Goal: Information Seeking & Learning: Learn about a topic

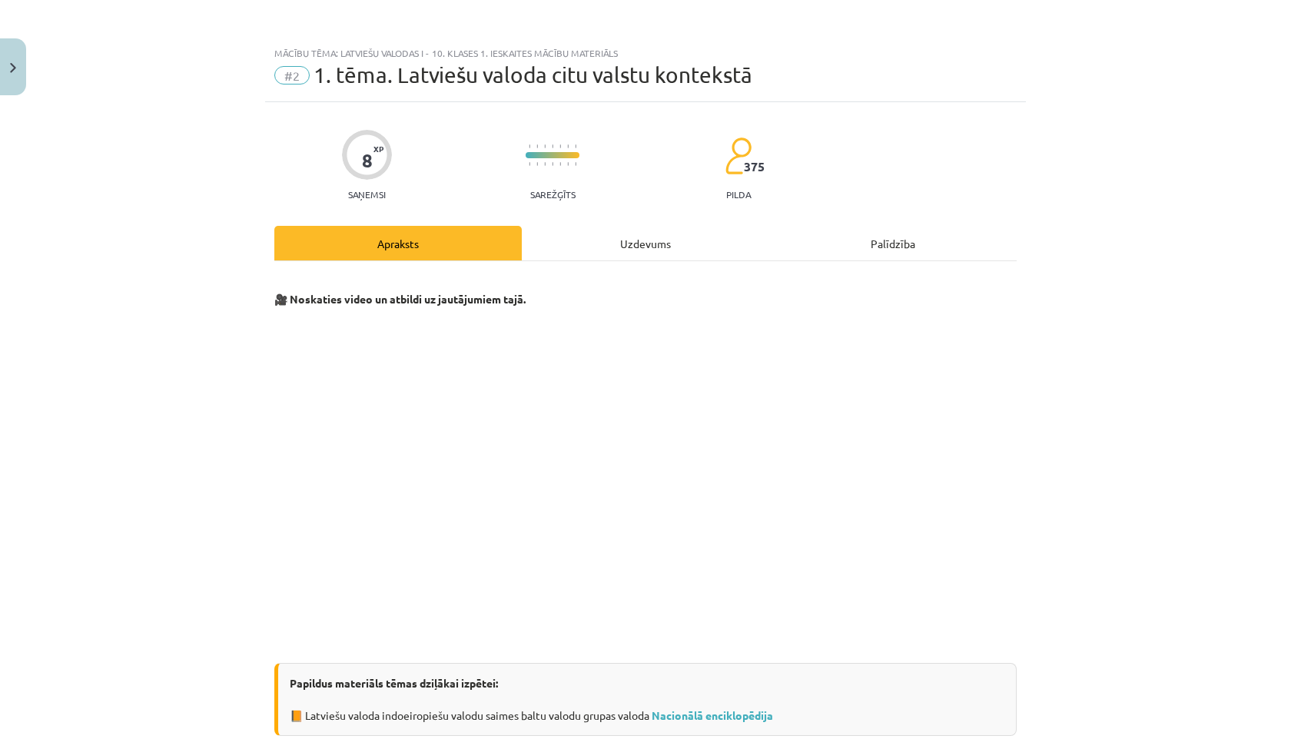
scroll to position [218, 0]
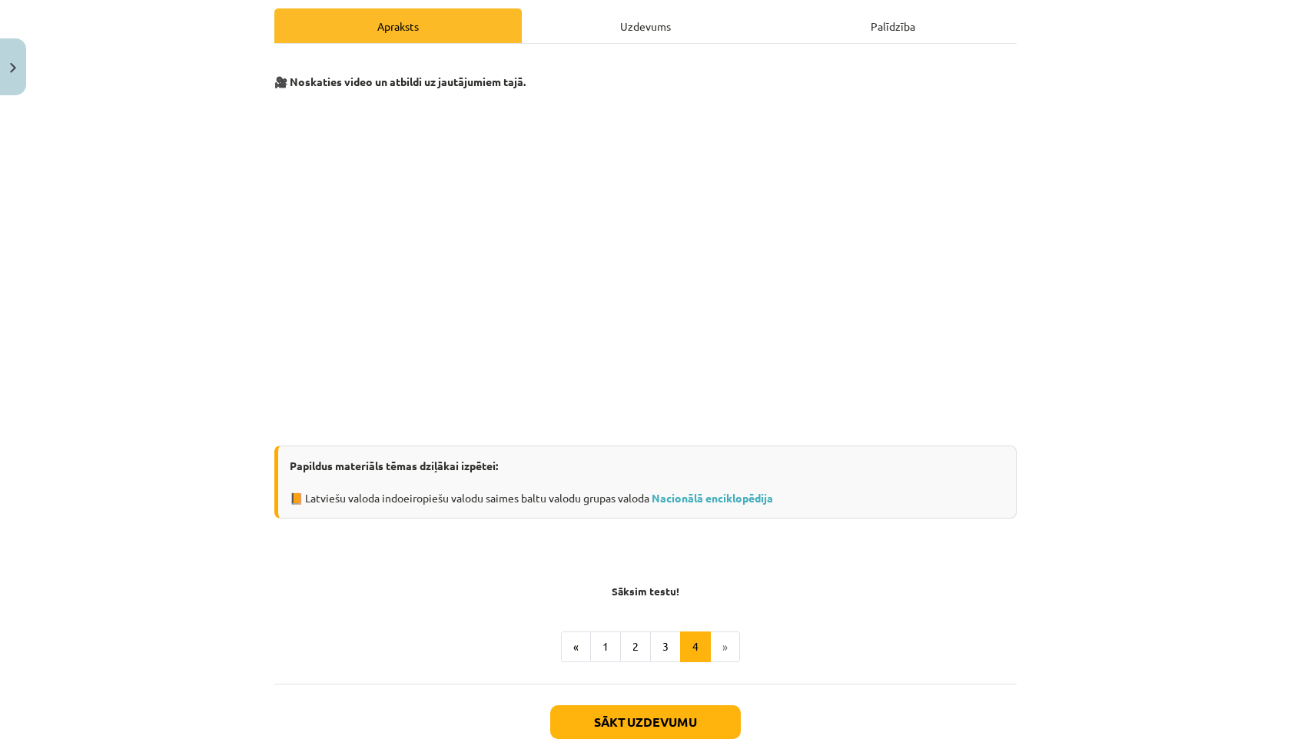
click at [726, 647] on li "»" at bounding box center [725, 647] width 29 height 31
click at [668, 727] on button "Sākt uzdevumu" at bounding box center [645, 723] width 191 height 34
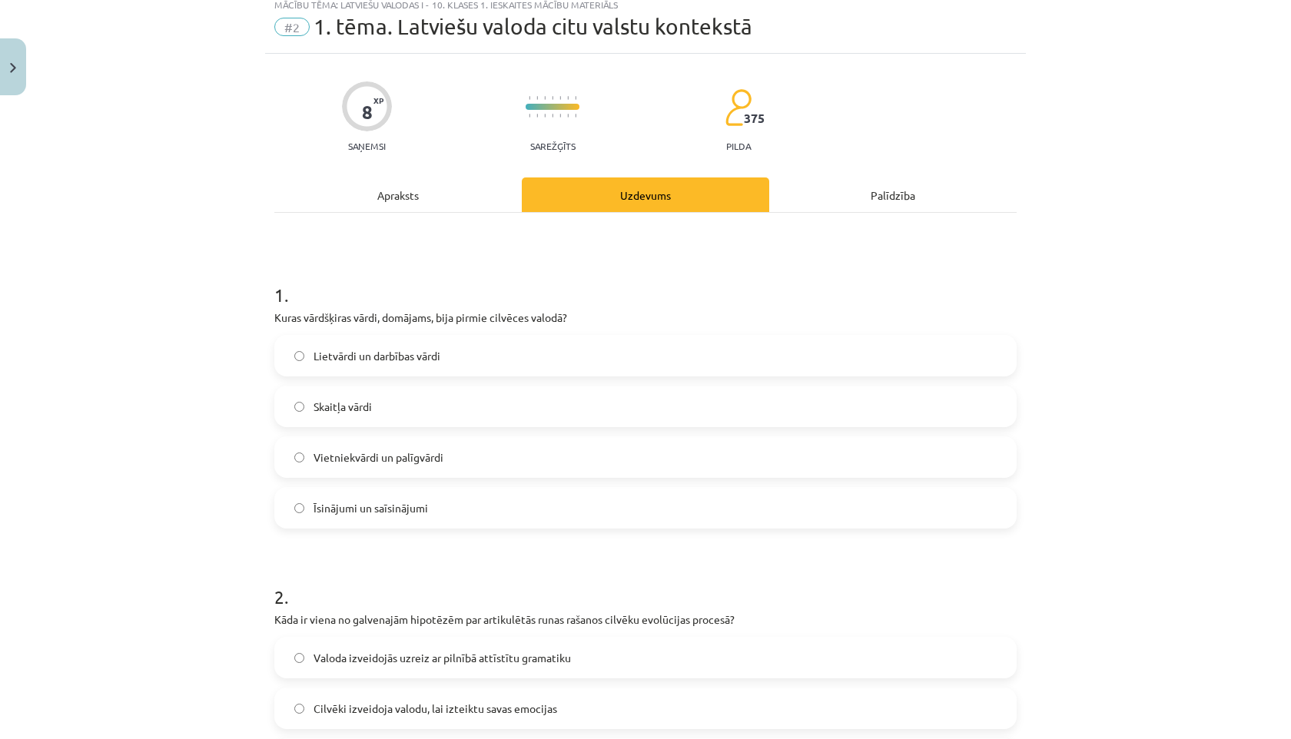
scroll to position [38, 0]
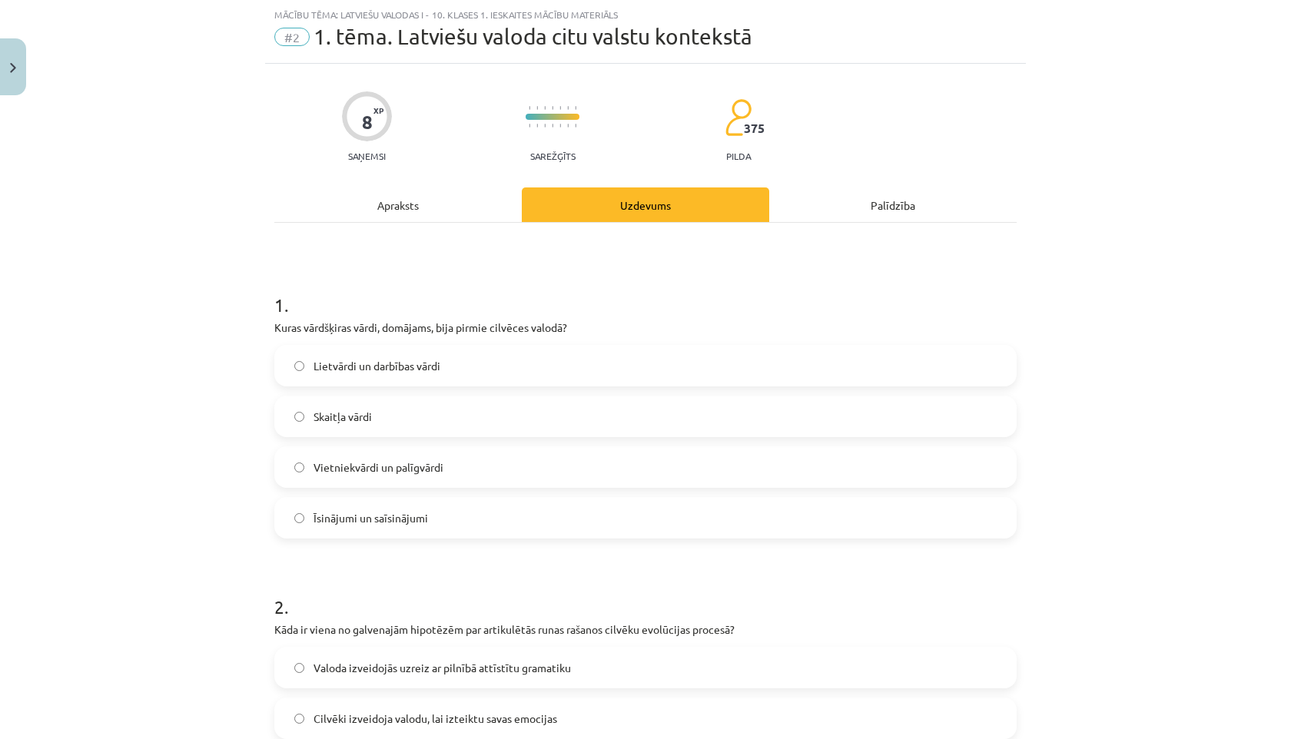
click at [333, 366] on span "Lietvārdi un darbības vārdi" at bounding box center [377, 366] width 127 height 16
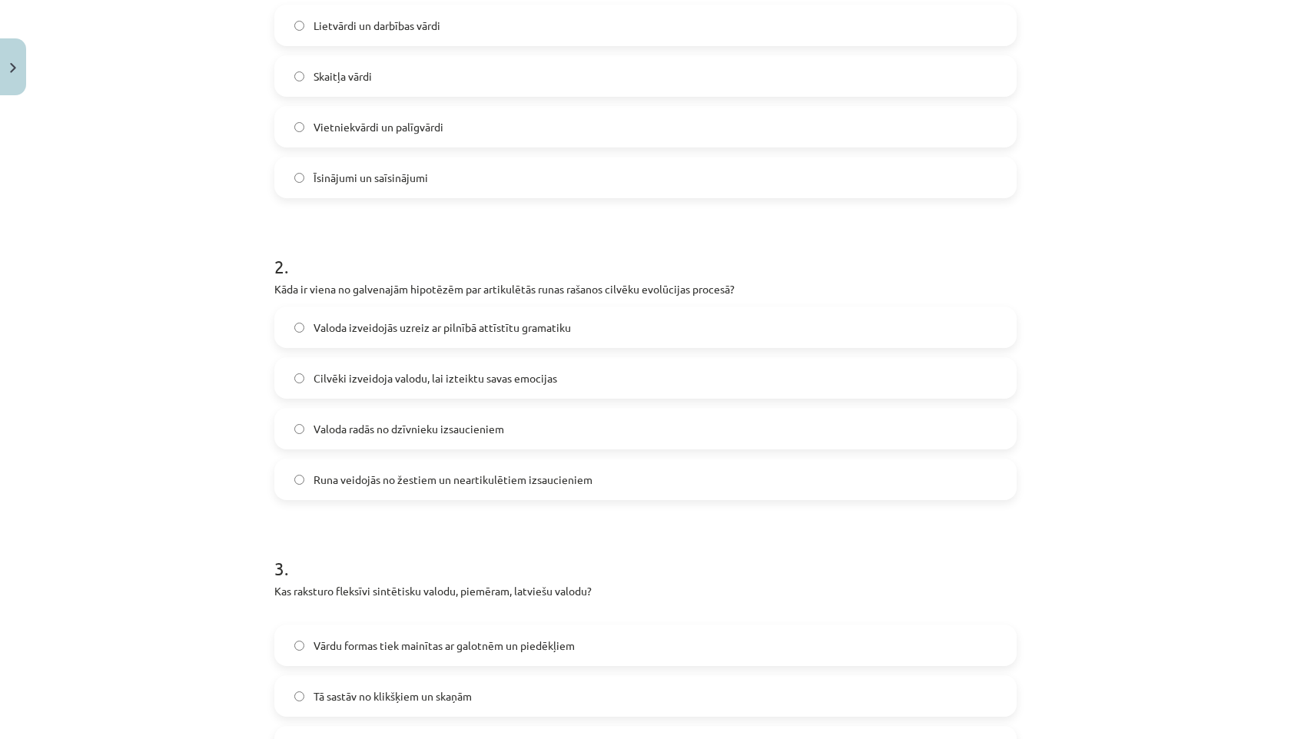
scroll to position [393, 0]
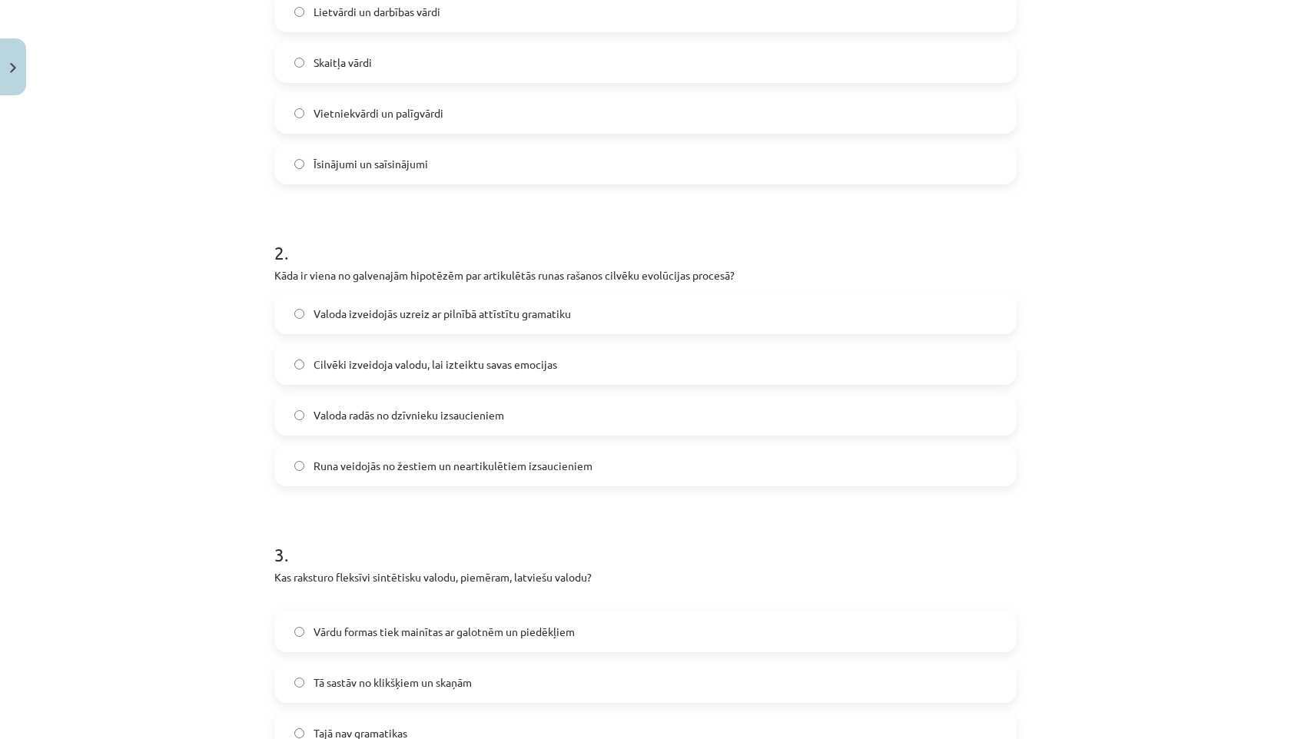
click at [354, 459] on span "Runa veidojās no žestiem un neartikulētiem izsaucieniem" at bounding box center [453, 466] width 279 height 16
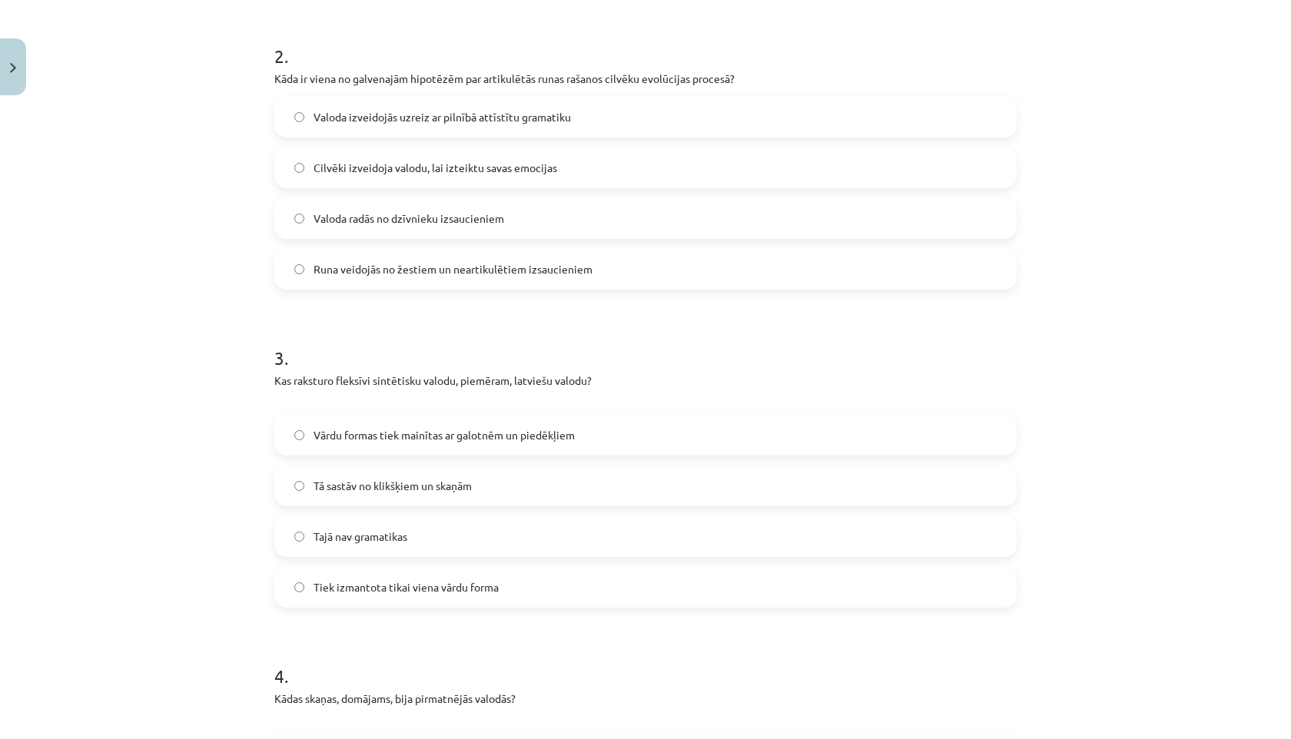
scroll to position [590, 0]
click at [389, 438] on span "Vārdu formas tiek mainītas ar galotnēm un piedēkļiem" at bounding box center [444, 435] width 261 height 16
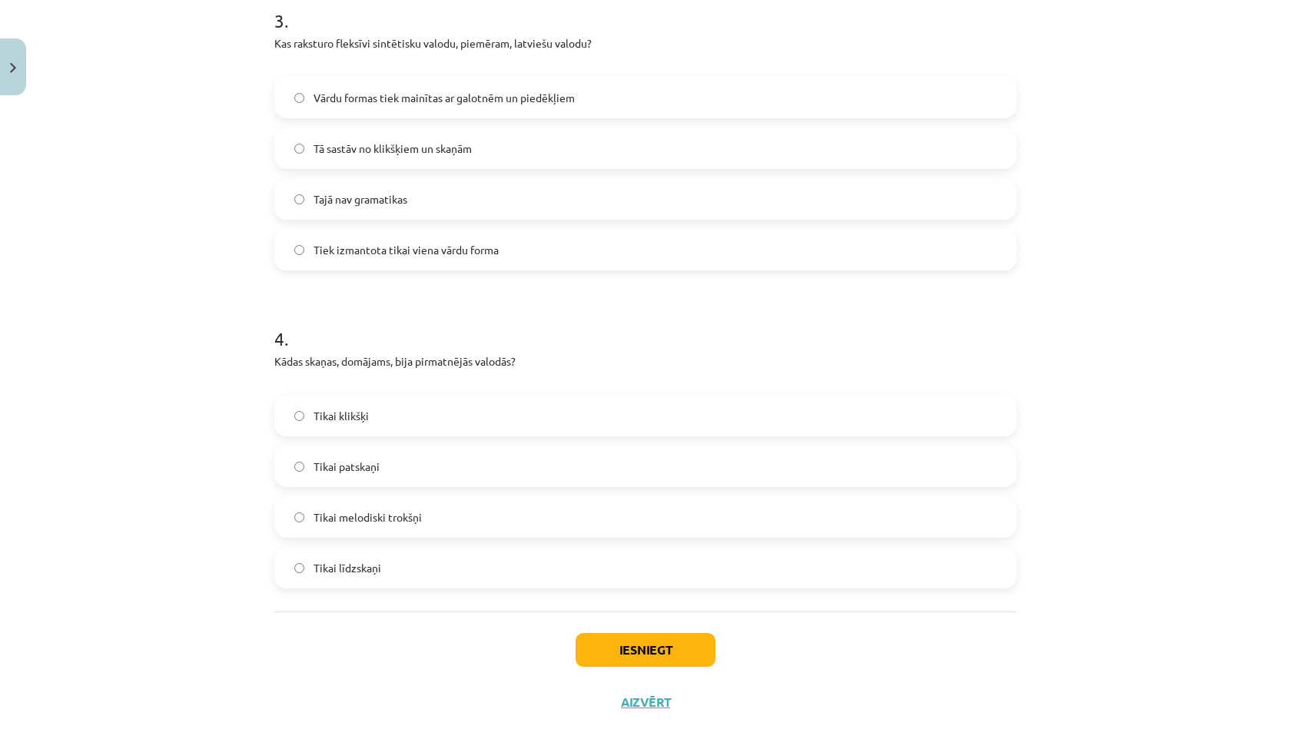
scroll to position [928, 0]
click at [329, 567] on span "Tikai līdzskaņi" at bounding box center [348, 568] width 68 height 16
click at [629, 656] on button "Iesniegt" at bounding box center [646, 650] width 140 height 34
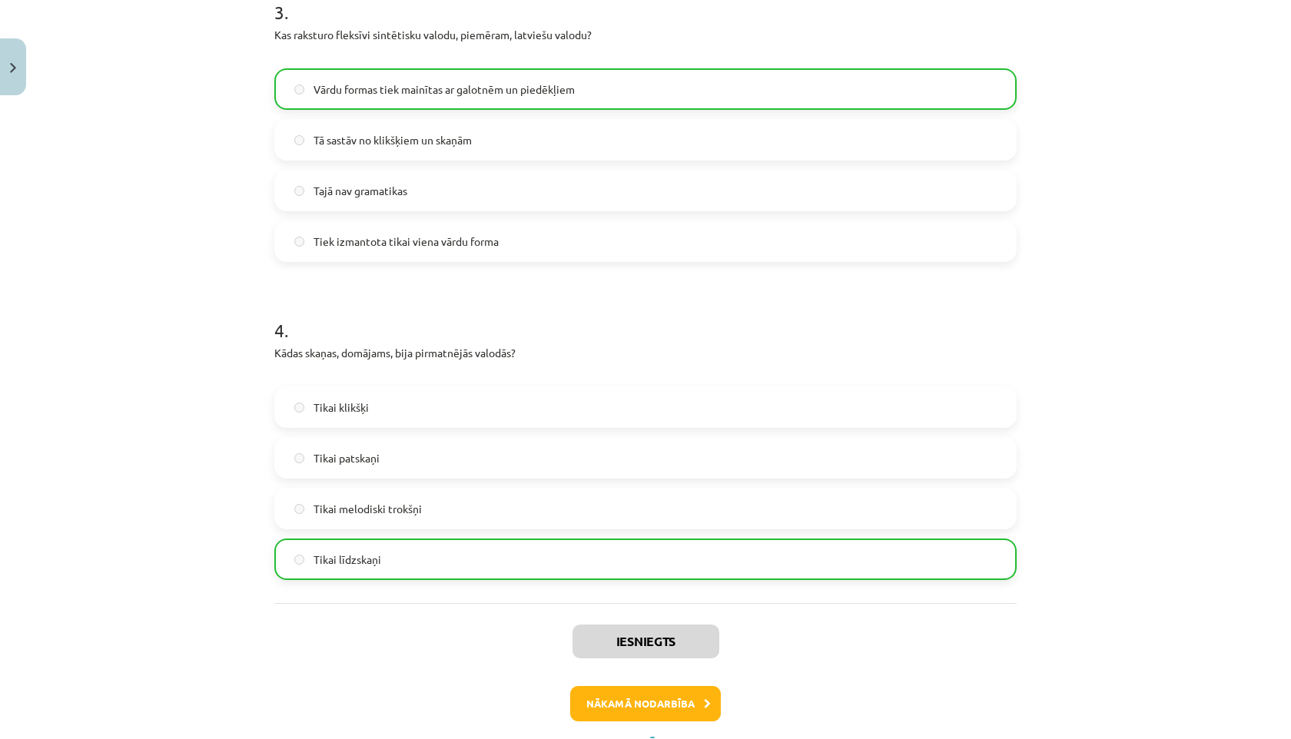
scroll to position [1003, 0]
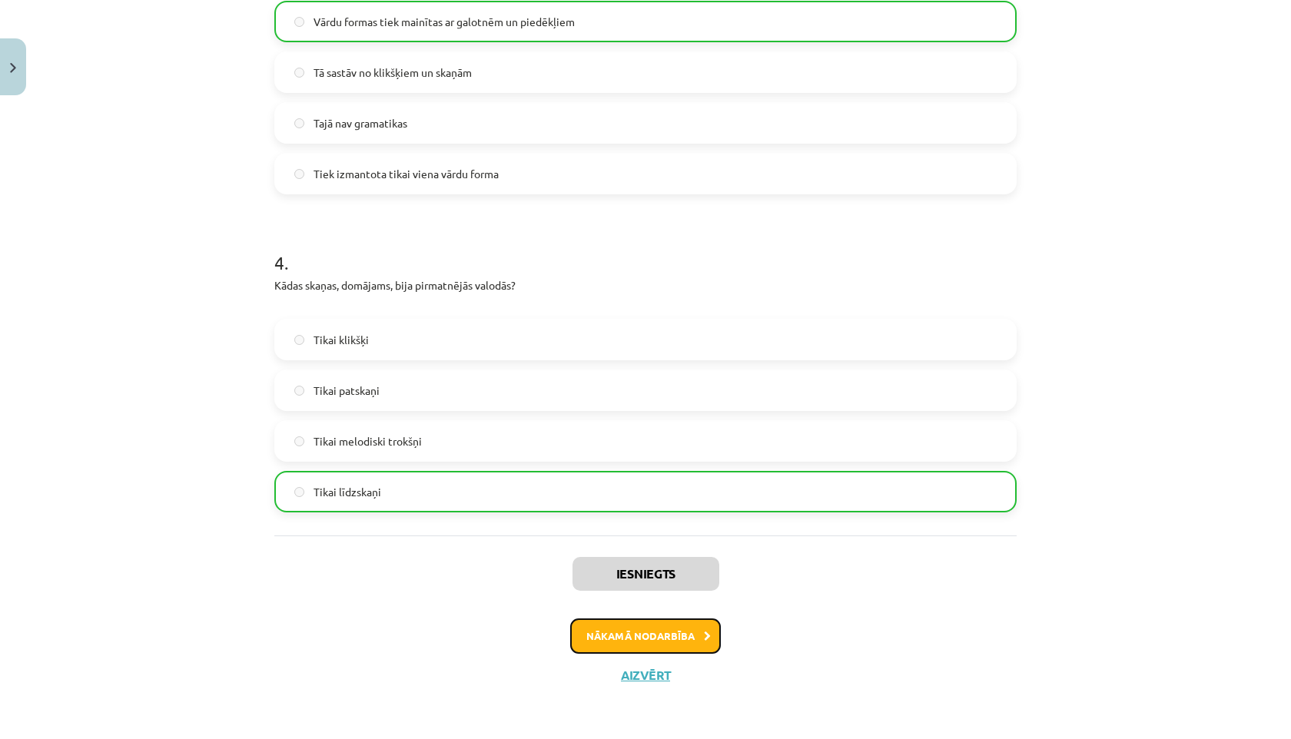
click at [630, 636] on button "Nākamā nodarbība" at bounding box center [645, 636] width 151 height 35
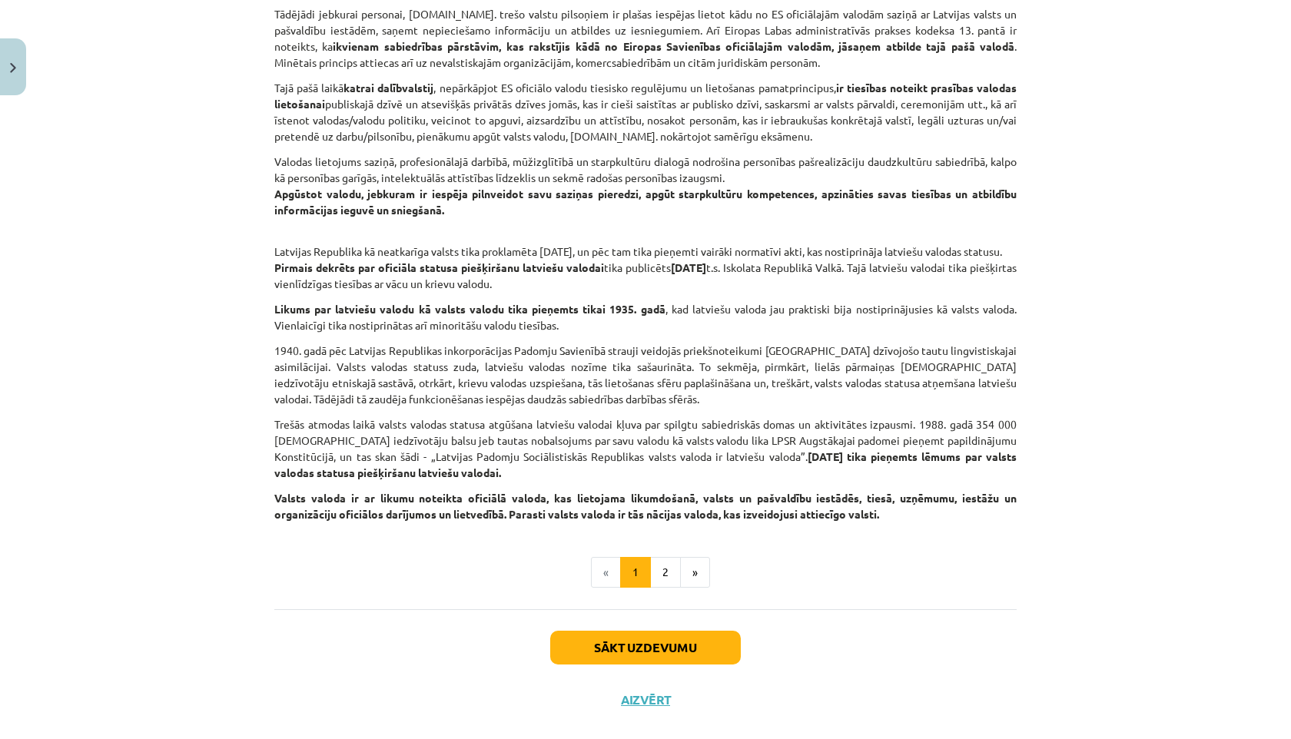
scroll to position [787, 0]
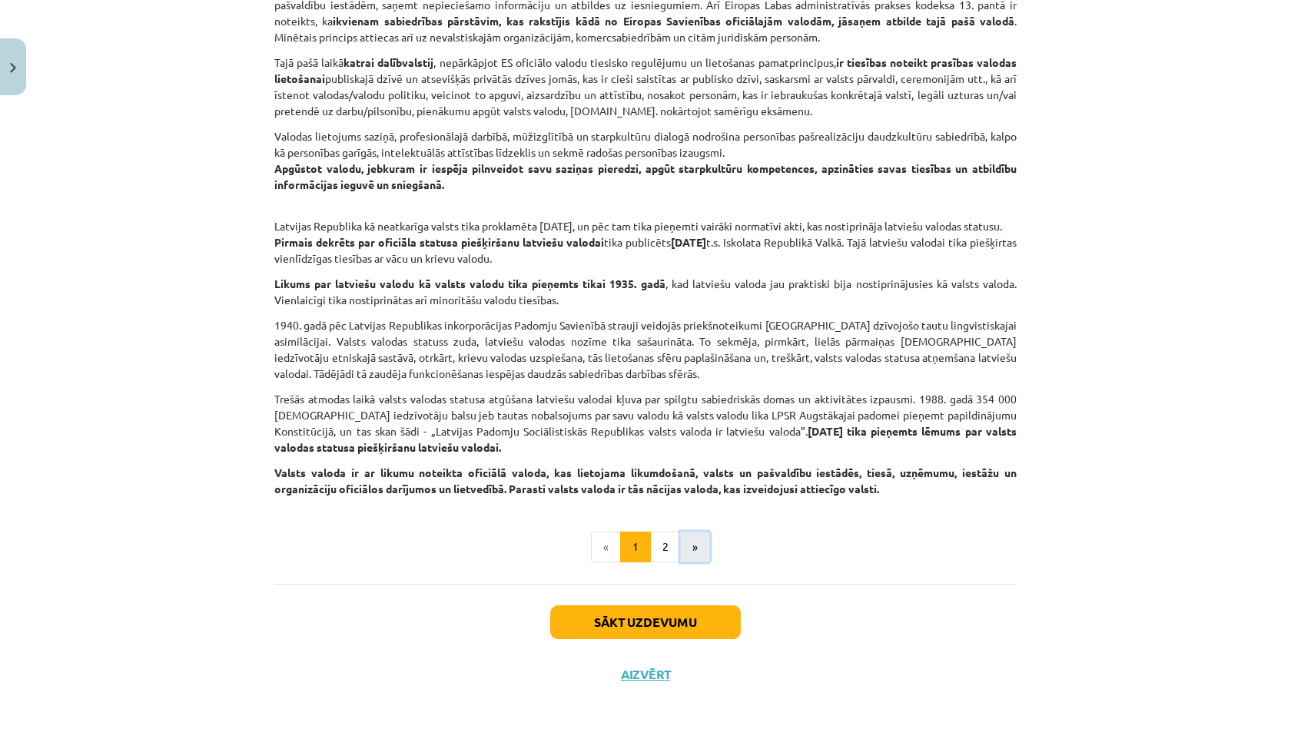
click at [700, 549] on button "»" at bounding box center [695, 547] width 30 height 31
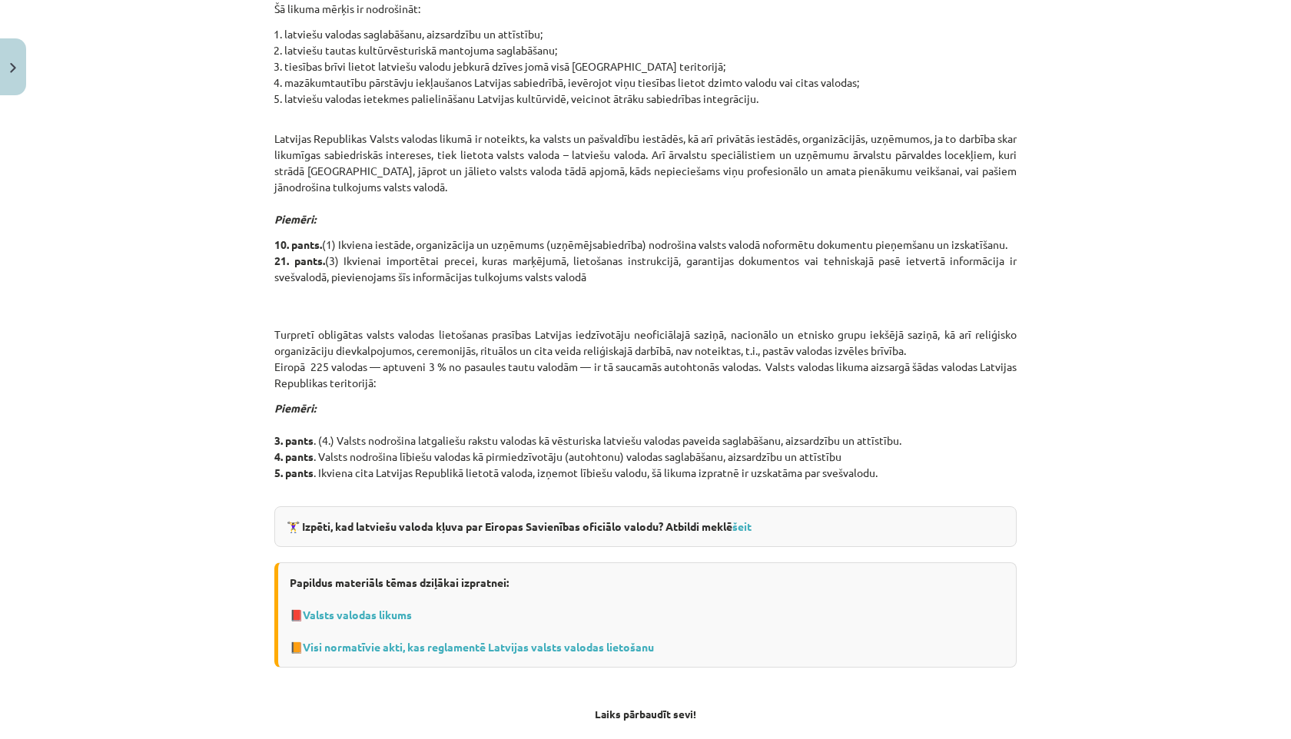
scroll to position [736, 0]
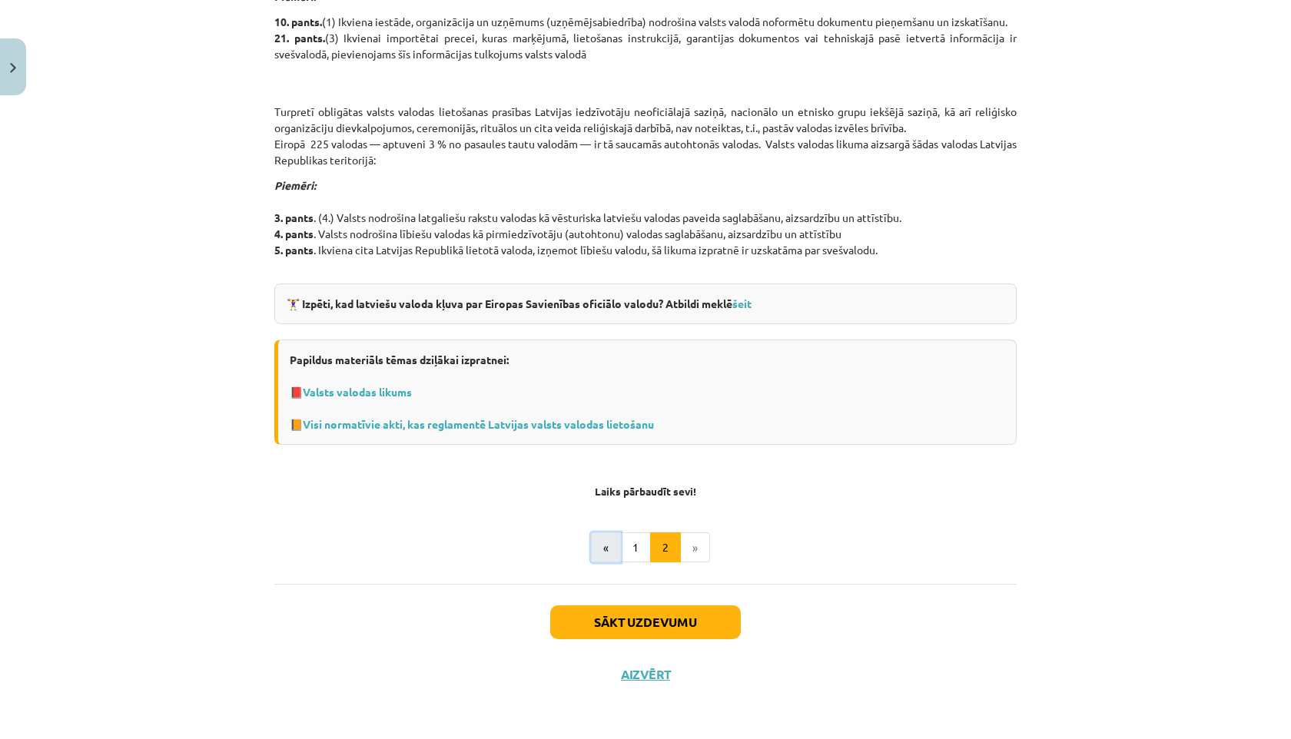
click at [600, 543] on button "«" at bounding box center [606, 548] width 30 height 31
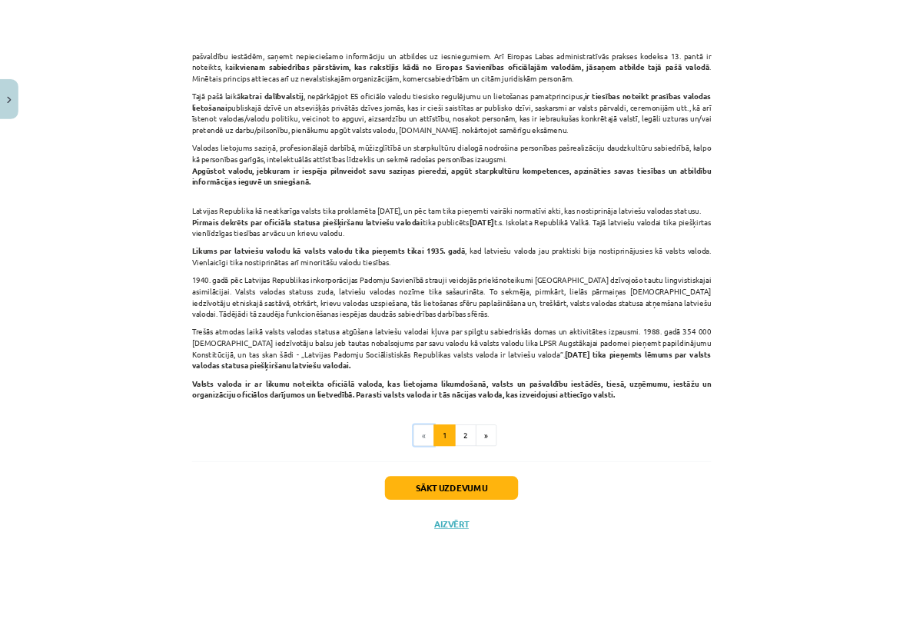
scroll to position [0, 0]
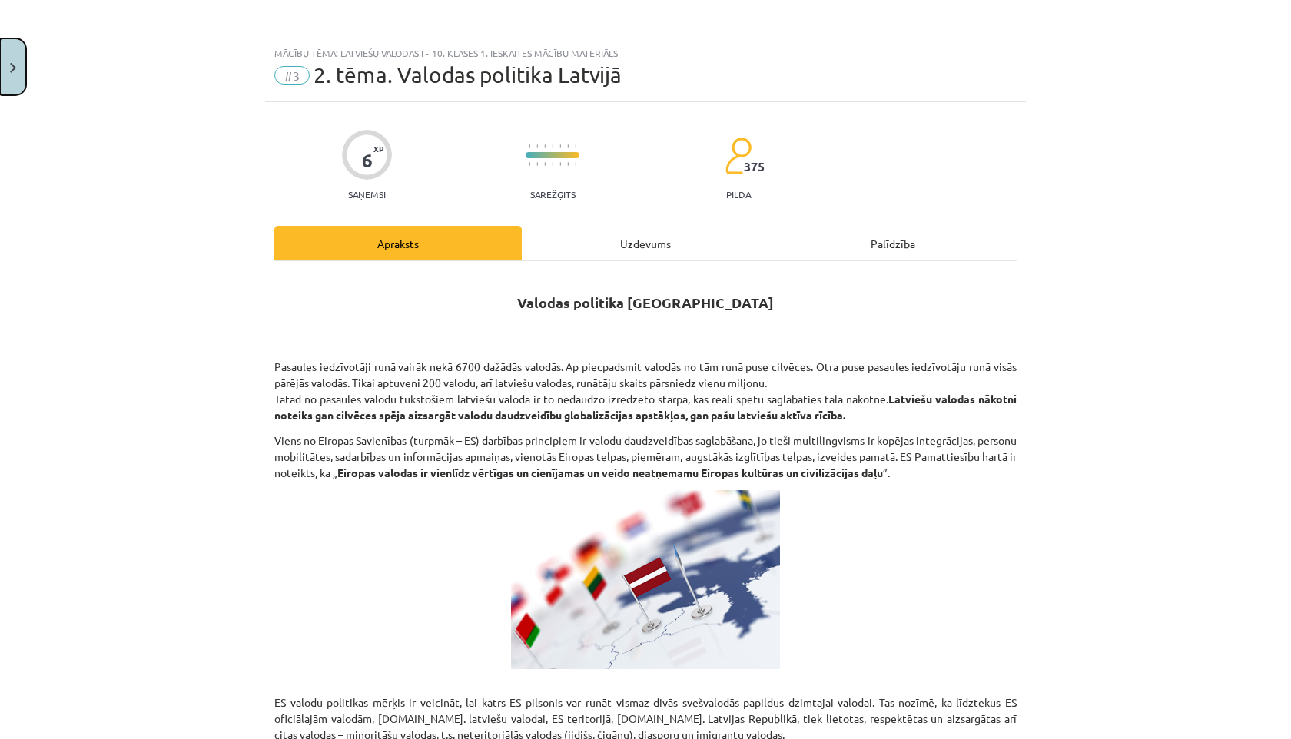
click at [24, 72] on button "Close" at bounding box center [13, 66] width 26 height 57
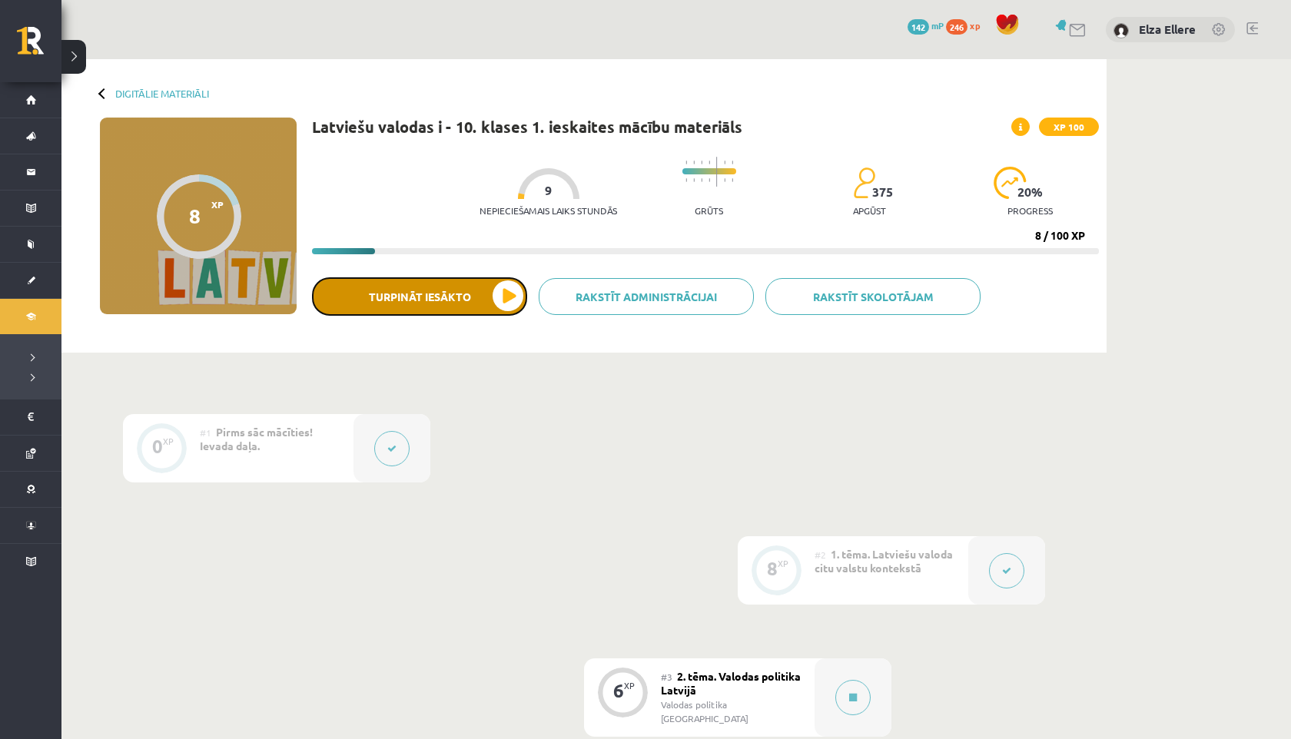
click at [507, 296] on button "Turpināt iesākto" at bounding box center [419, 297] width 215 height 38
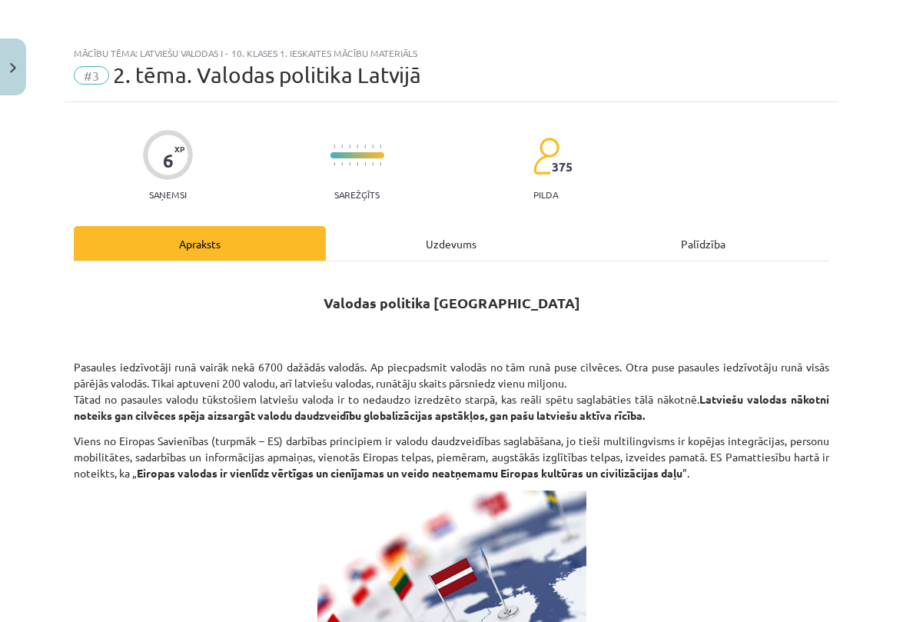
click at [148, 35] on div "Mācību tēma: Latviešu valodas i - 10. klases 1. ieskaites mācību materiāls #3 2…" at bounding box center [451, 311] width 903 height 622
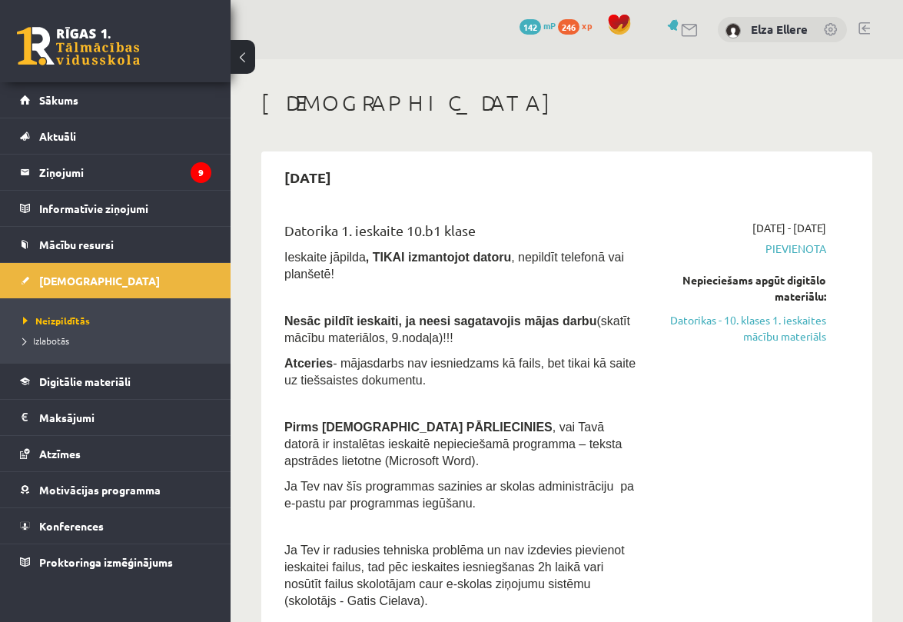
scroll to position [9673, 0]
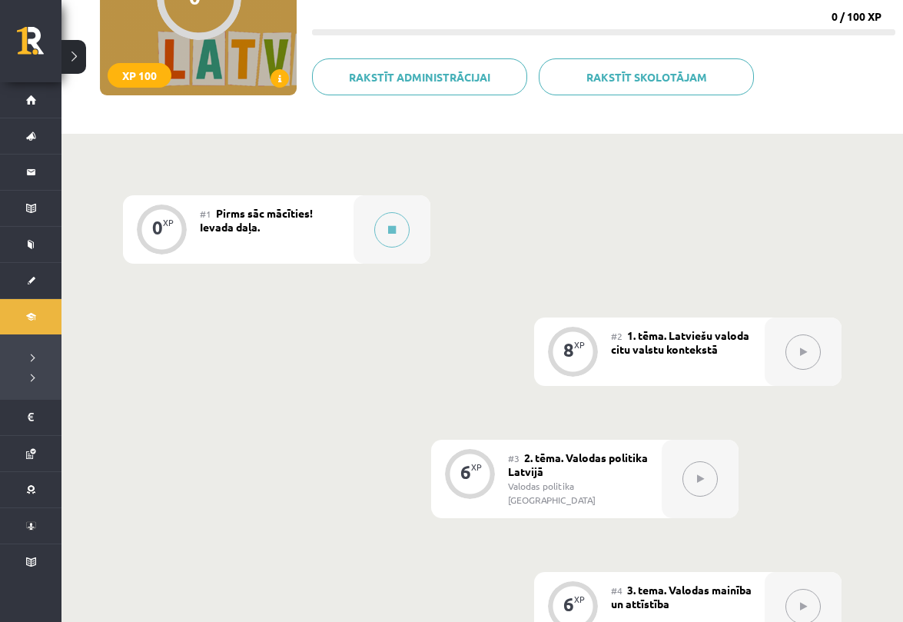
scroll to position [220, 0]
click at [796, 349] on button at bounding box center [803, 351] width 35 height 35
click at [695, 472] on button at bounding box center [700, 477] width 35 height 35
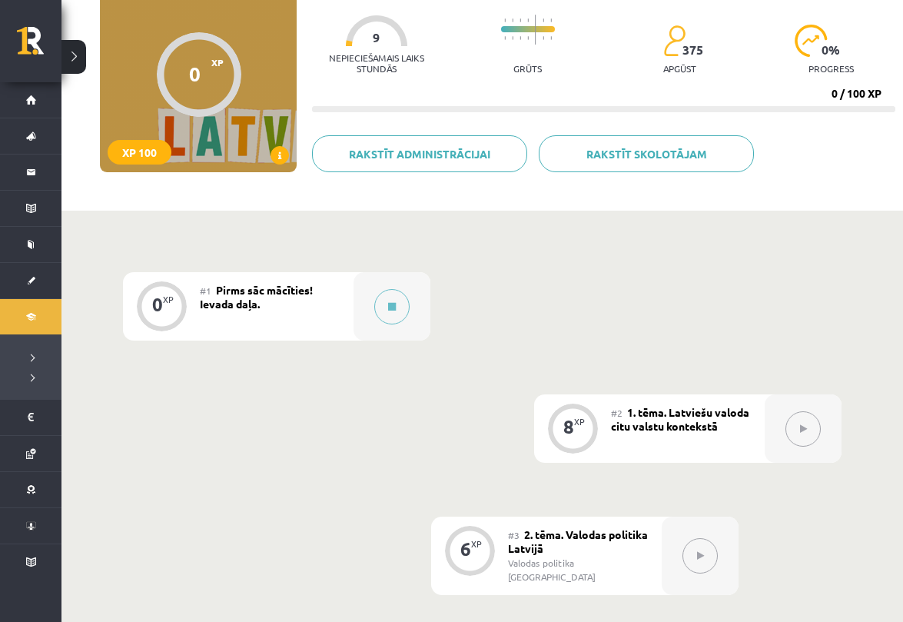
scroll to position [0, 0]
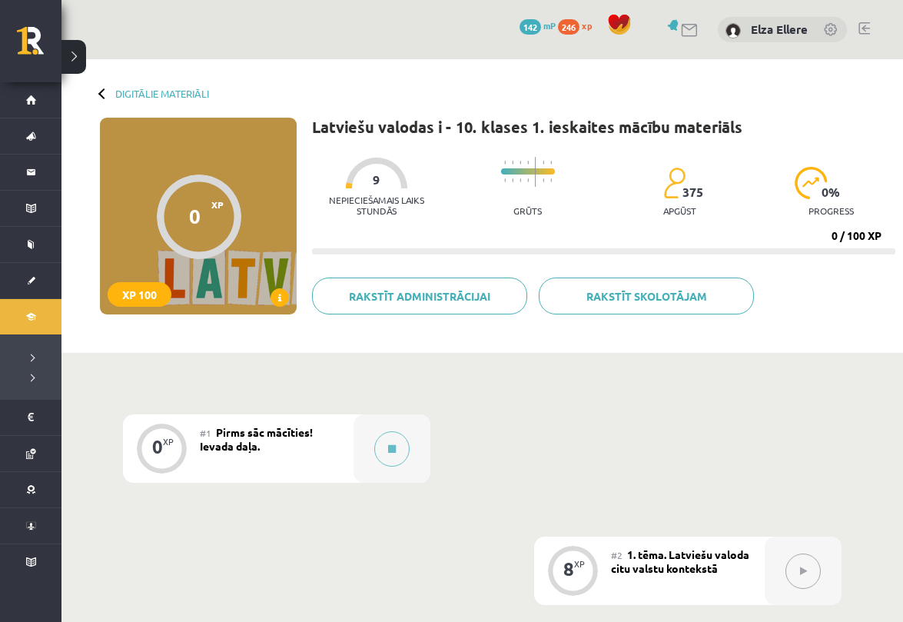
click at [284, 302] on span at bounding box center [280, 297] width 18 height 18
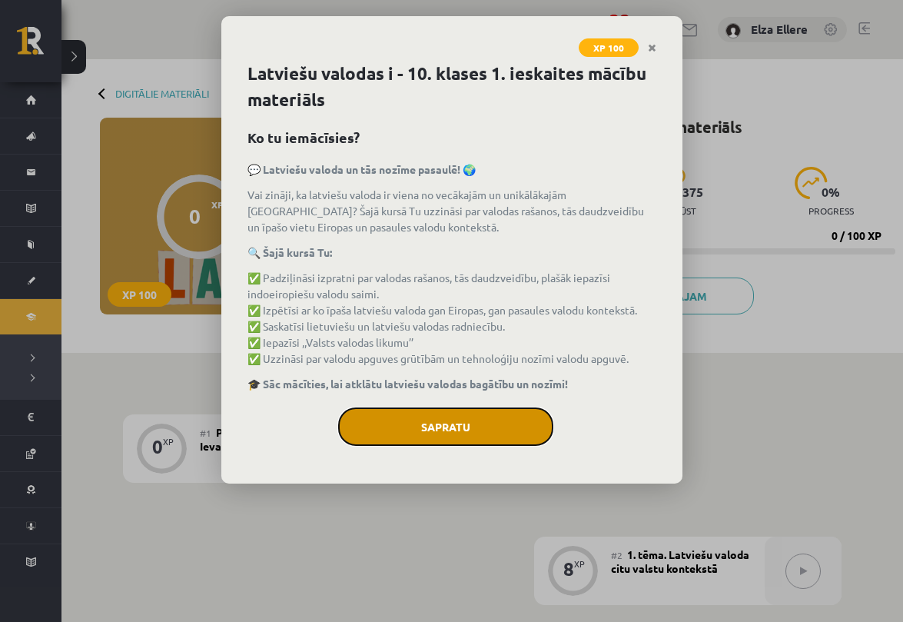
click at [400, 430] on button "Sapratu" at bounding box center [445, 426] width 215 height 38
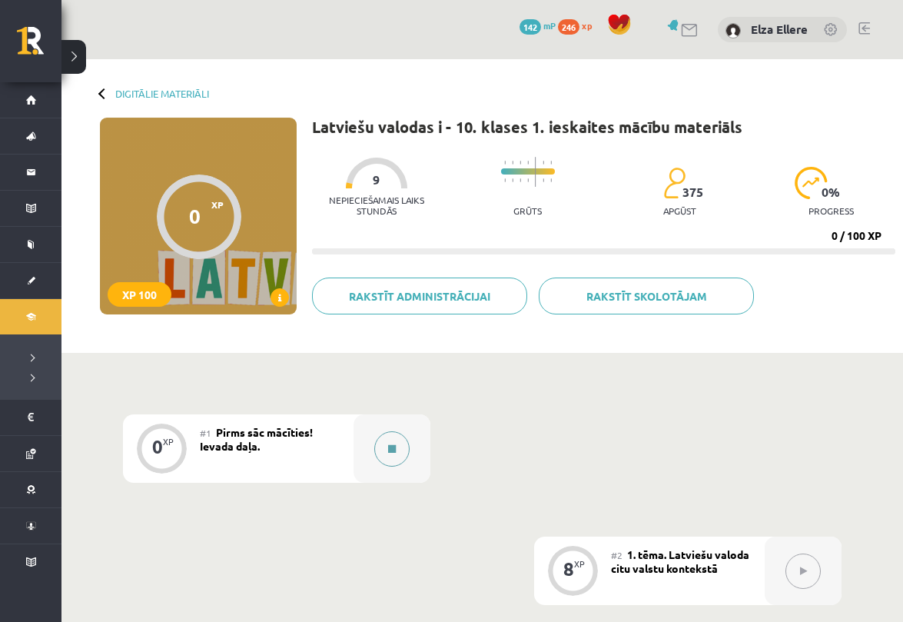
click at [397, 440] on button at bounding box center [391, 448] width 35 height 35
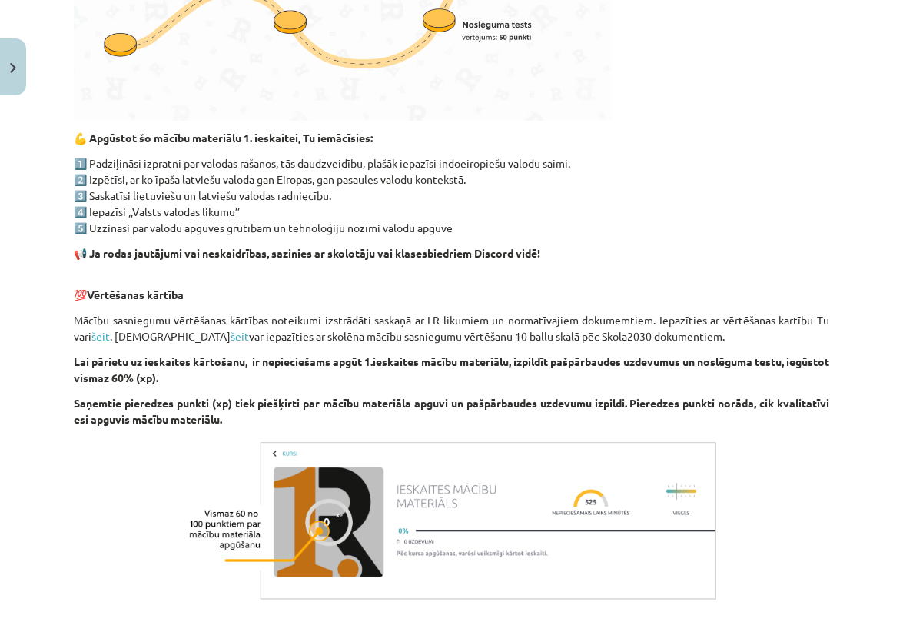
scroll to position [871, 0]
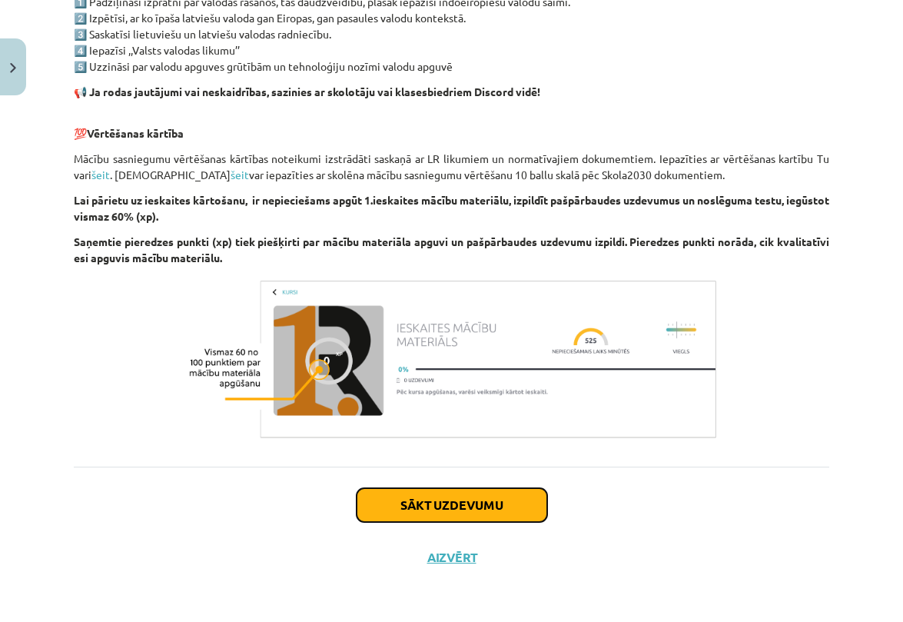
click at [429, 504] on button "Sākt uzdevumu" at bounding box center [452, 505] width 191 height 34
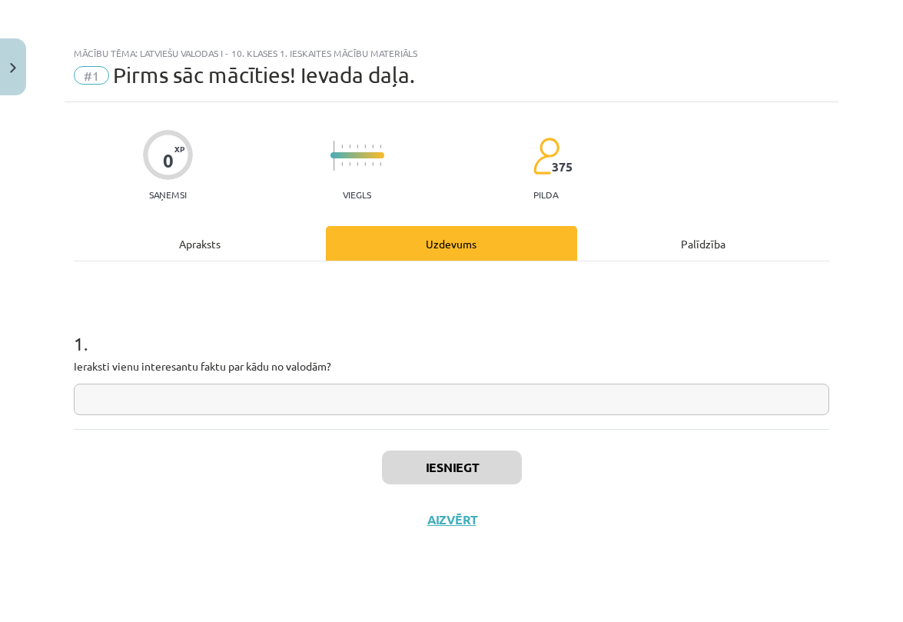
scroll to position [0, 0]
click at [339, 398] on input "text" at bounding box center [452, 400] width 756 height 32
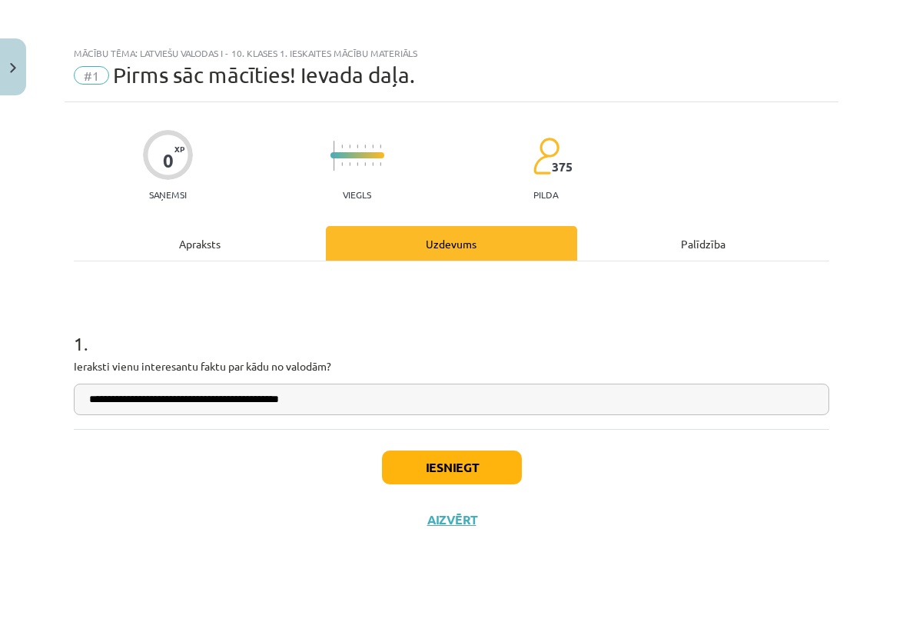
type input "**********"
click at [513, 477] on button "Iesniegt" at bounding box center [452, 467] width 140 height 34
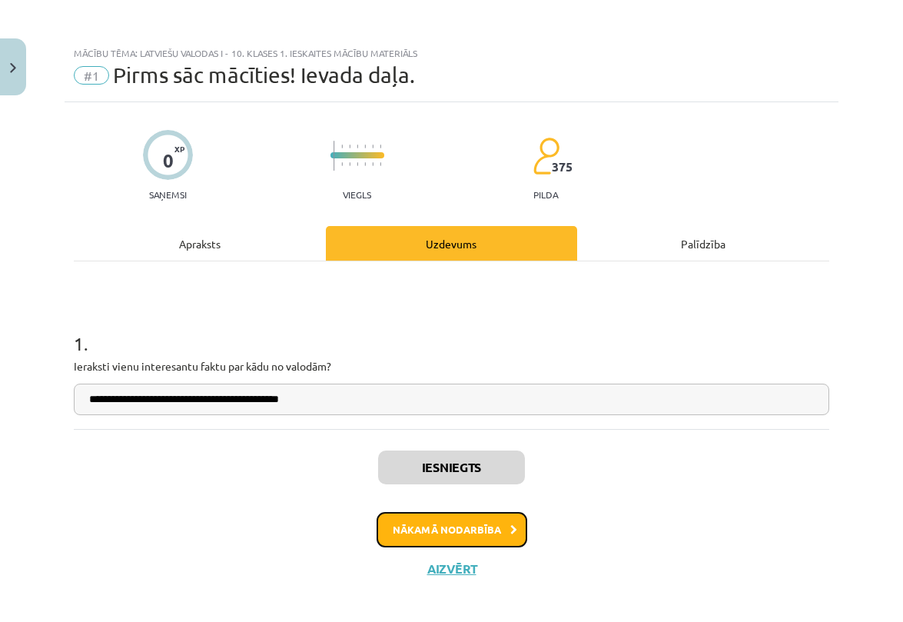
click at [460, 535] on button "Nākamā nodarbība" at bounding box center [452, 529] width 151 height 35
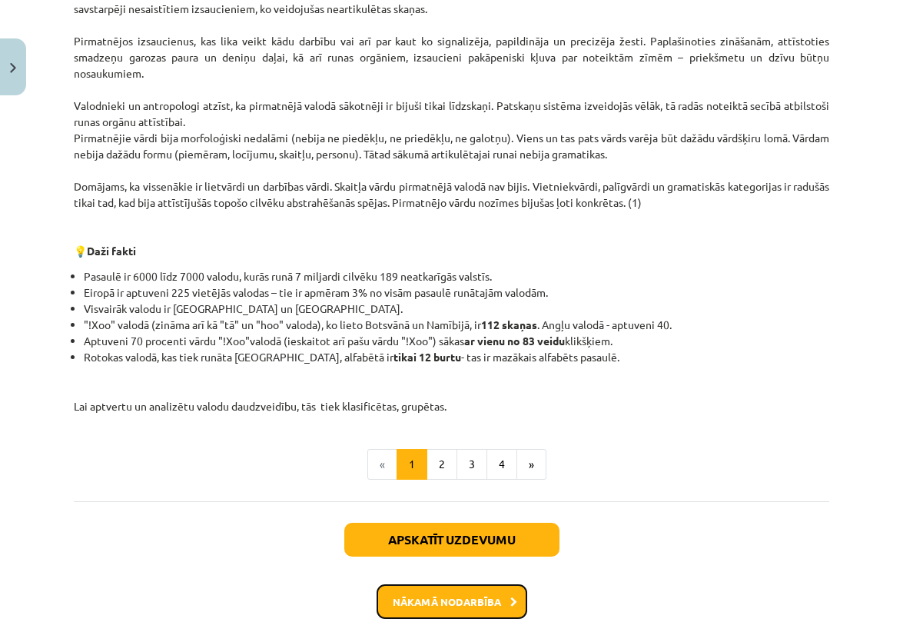
scroll to position [477, 0]
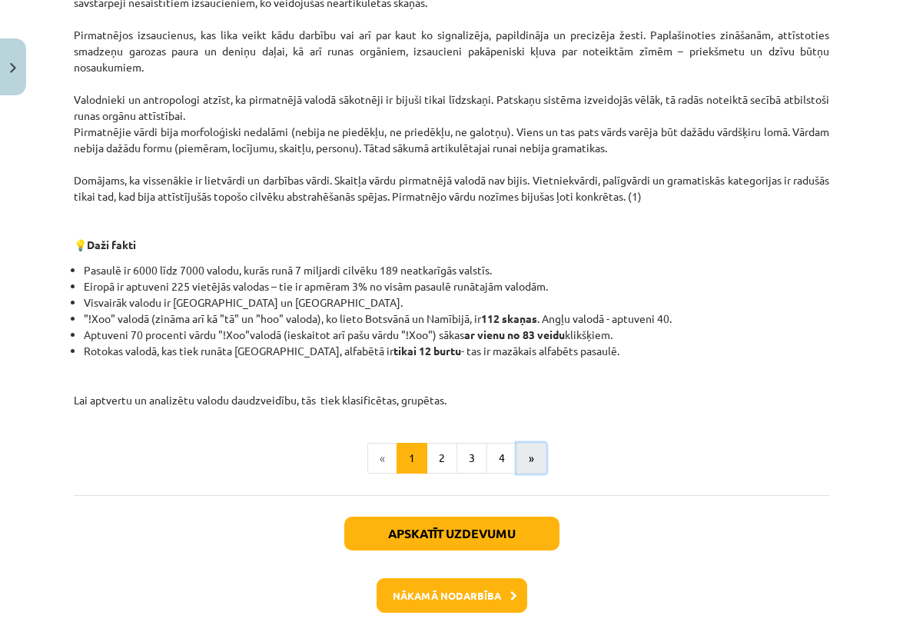
click at [528, 462] on button "»" at bounding box center [532, 458] width 30 height 31
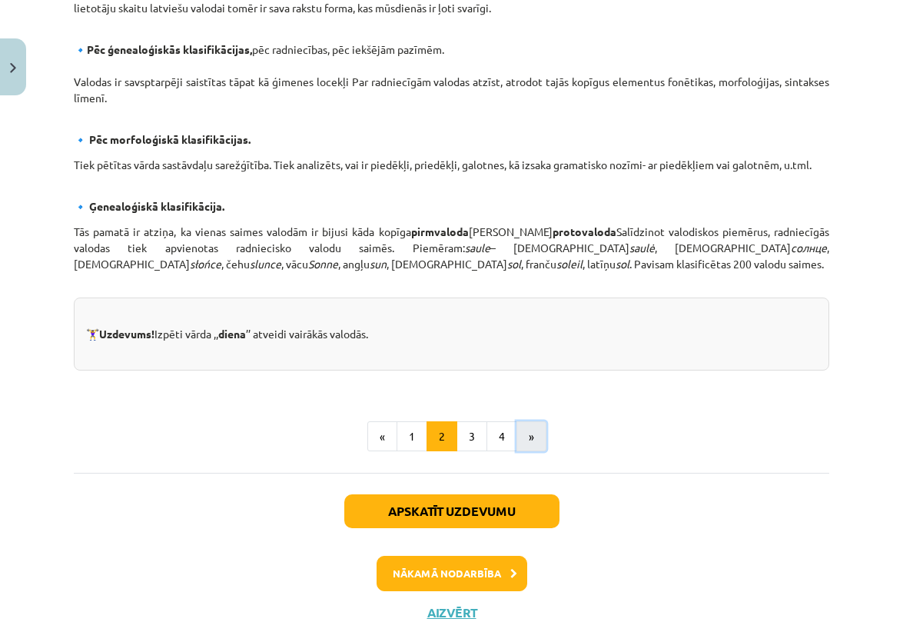
scroll to position [663, 0]
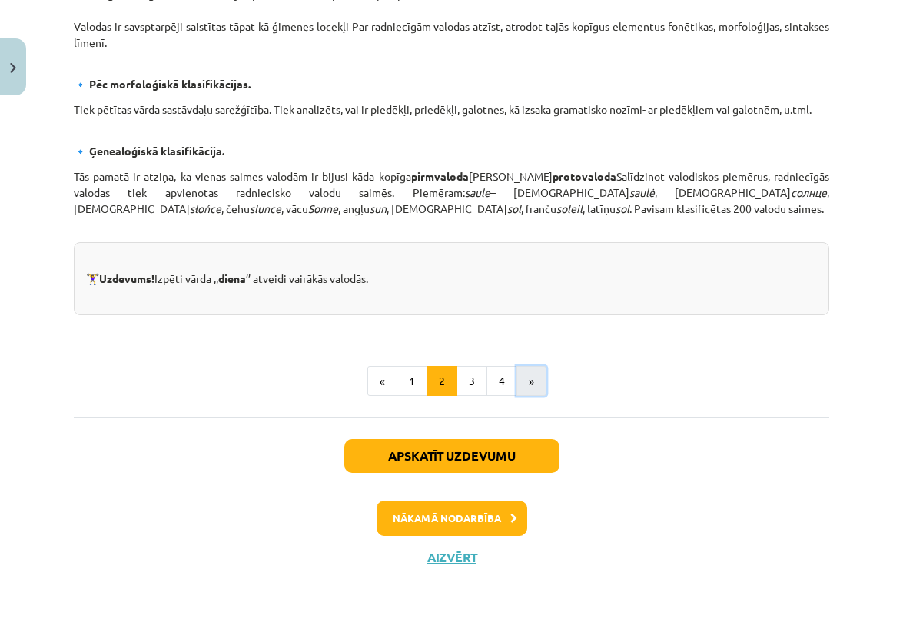
click at [532, 381] on button "»" at bounding box center [532, 381] width 30 height 31
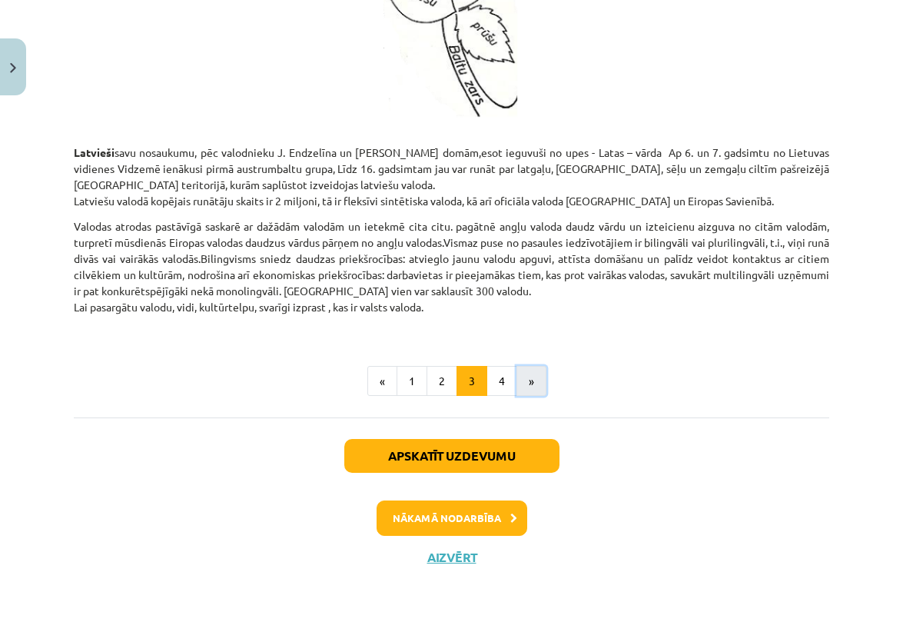
scroll to position [1369, 0]
click at [537, 387] on button "»" at bounding box center [532, 381] width 30 height 31
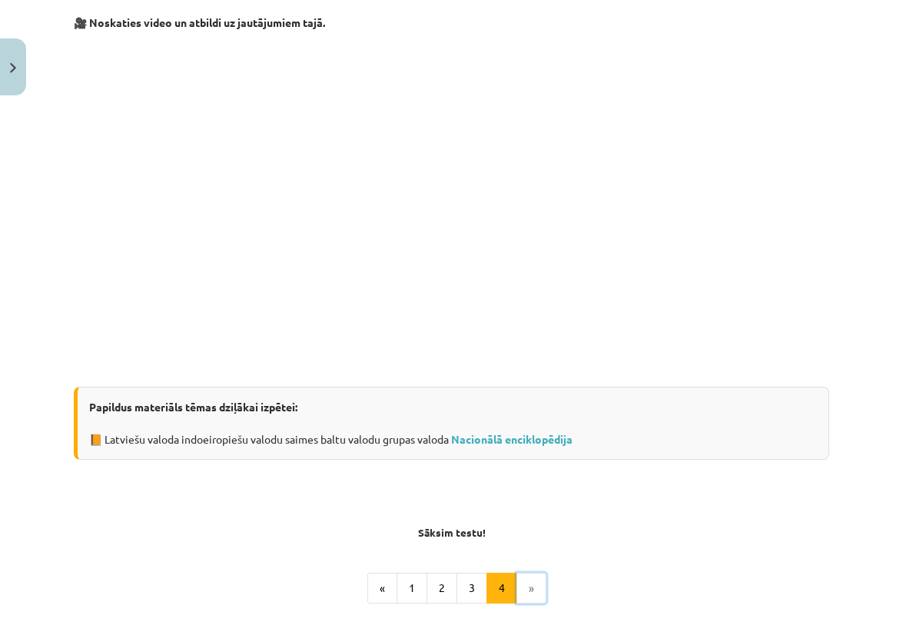
scroll to position [275, 0]
click at [506, 439] on link "Nacionālā enciklopēdija" at bounding box center [511, 441] width 121 height 14
click at [525, 587] on li "»" at bounding box center [531, 589] width 29 height 31
click at [529, 590] on li "»" at bounding box center [531, 589] width 29 height 31
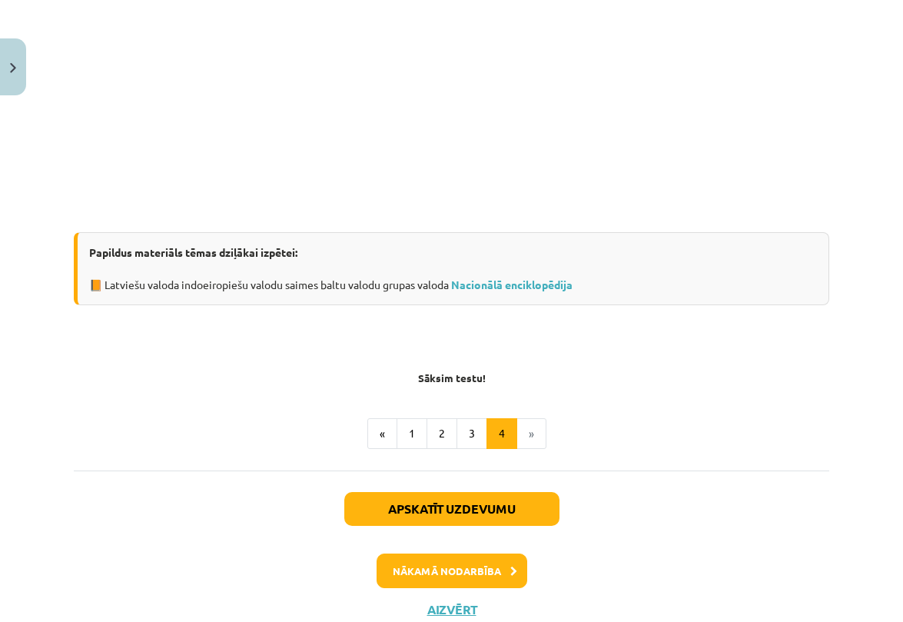
scroll to position [484, 0]
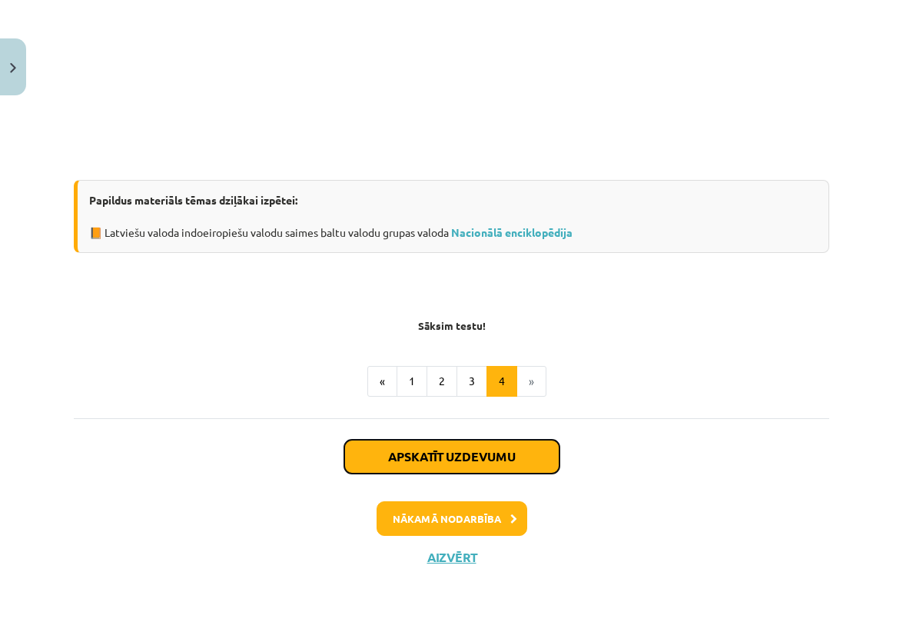
click at [489, 463] on button "Apskatīt uzdevumu" at bounding box center [451, 457] width 215 height 34
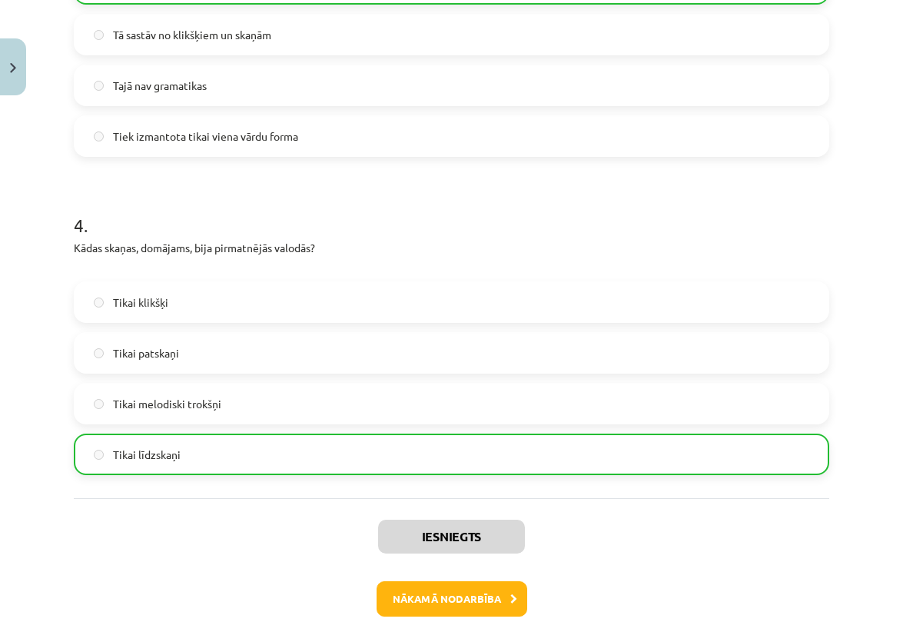
scroll to position [1121, 0]
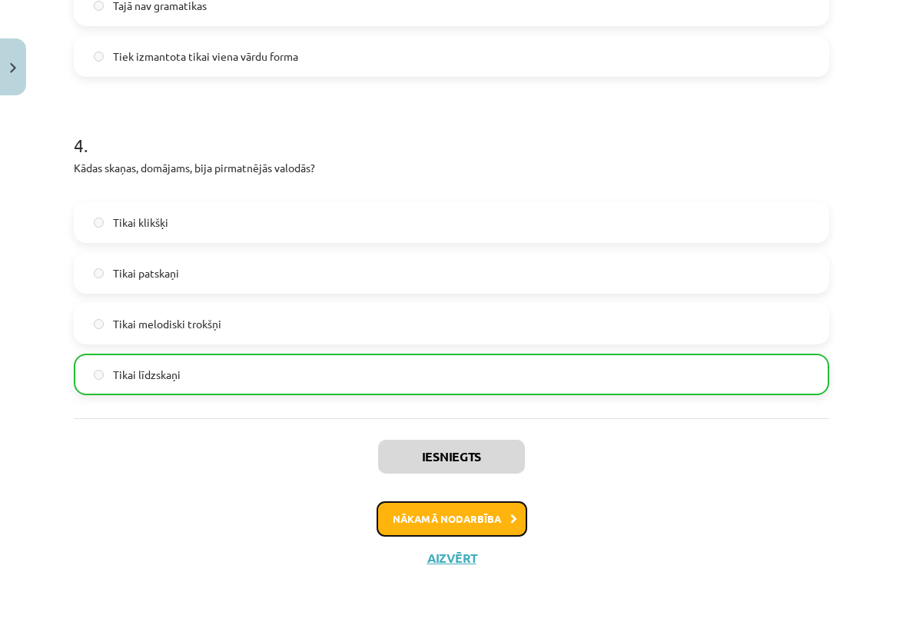
click at [466, 511] on button "Nākamā nodarbība" at bounding box center [452, 518] width 151 height 35
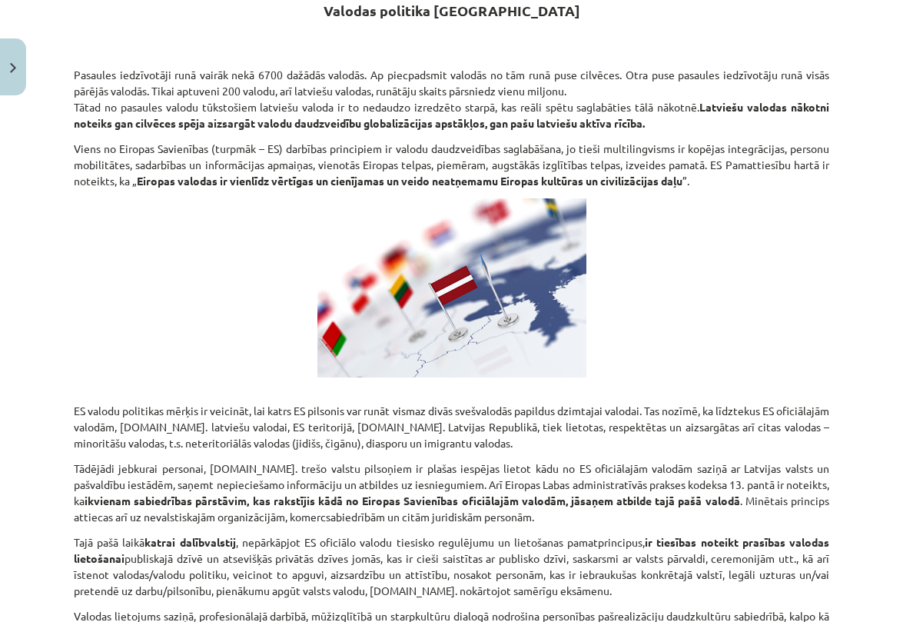
scroll to position [0, 0]
